Goal: Task Accomplishment & Management: Use online tool/utility

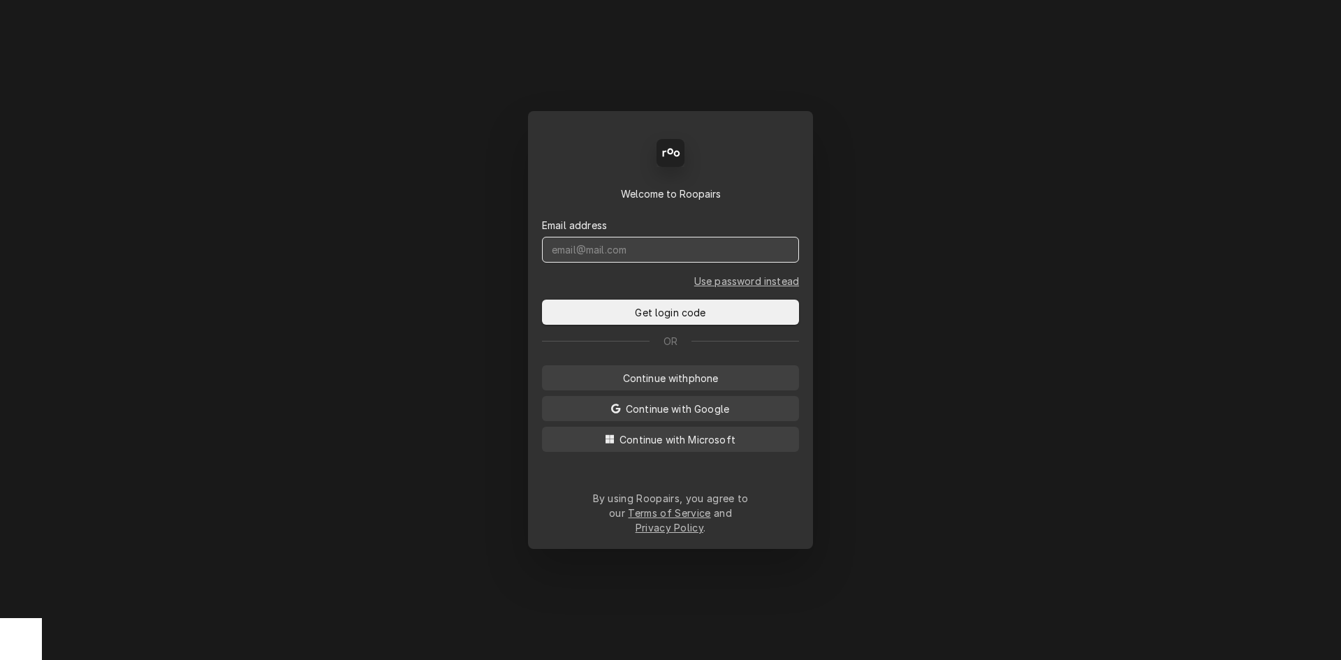
click at [617, 249] on input "Dynamic Content Wrapper" at bounding box center [670, 250] width 257 height 26
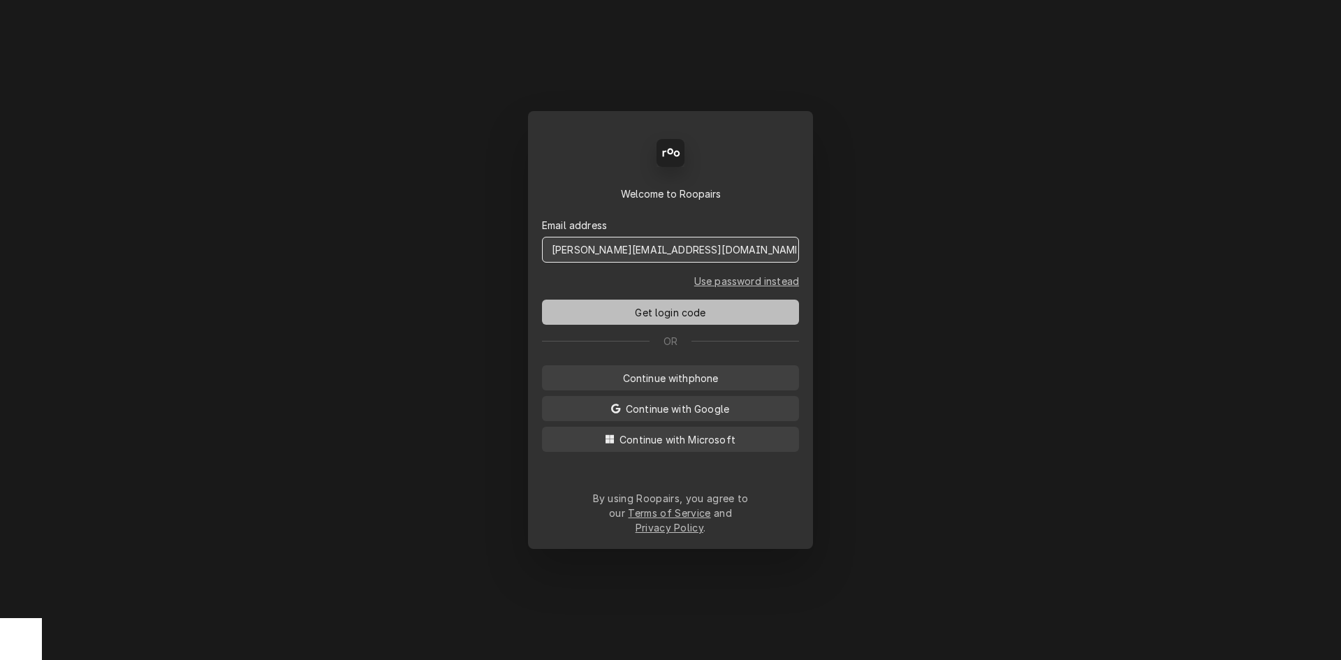
type input "chad@sodelventures.com"
click at [591, 318] on button "Get login code" at bounding box center [670, 312] width 257 height 25
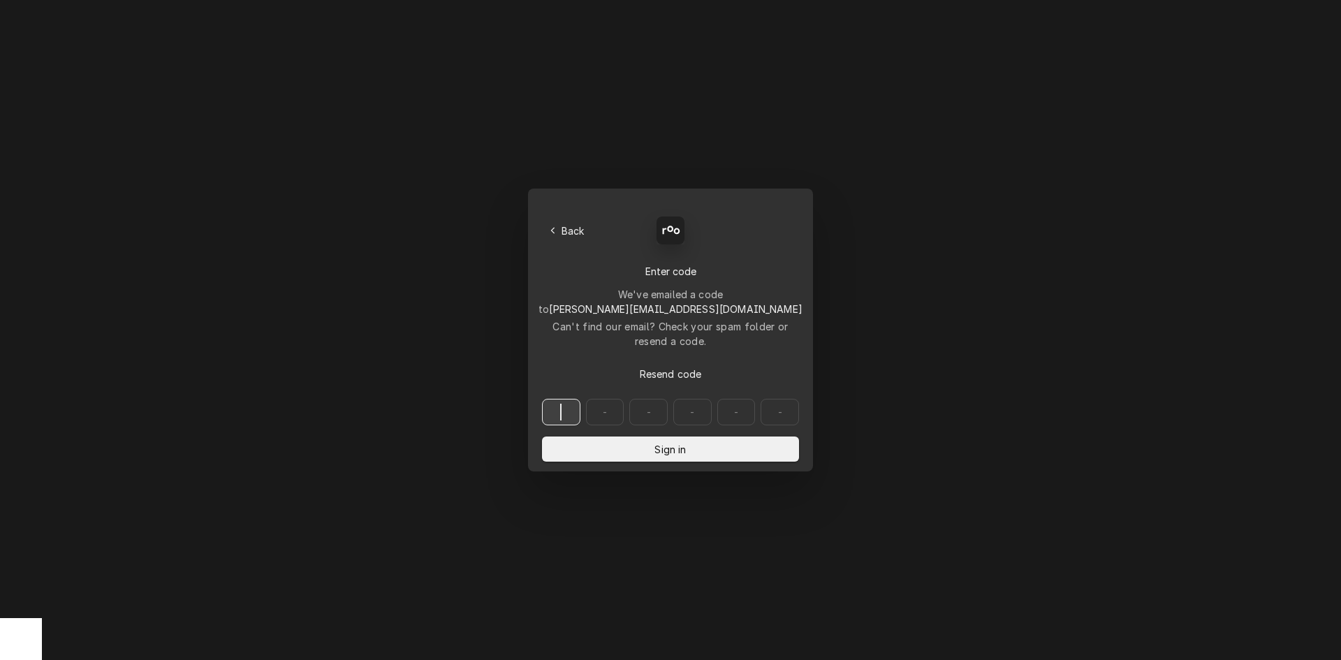
click at [552, 399] on input "Dynamic Content Wrapper" at bounding box center [670, 412] width 257 height 27
type input "946919"
